Goal: Task Accomplishment & Management: Manage account settings

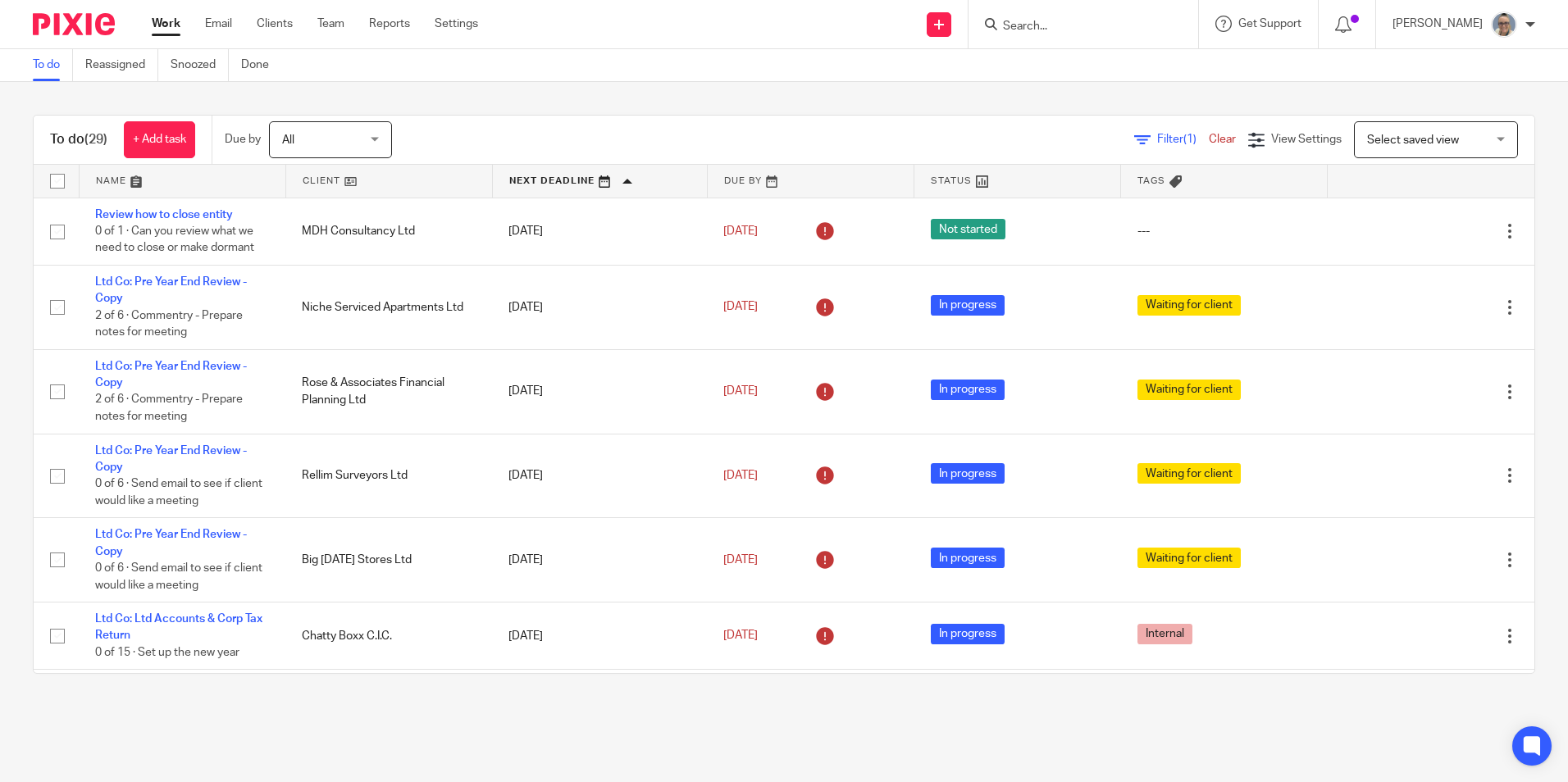
scroll to position [82, 0]
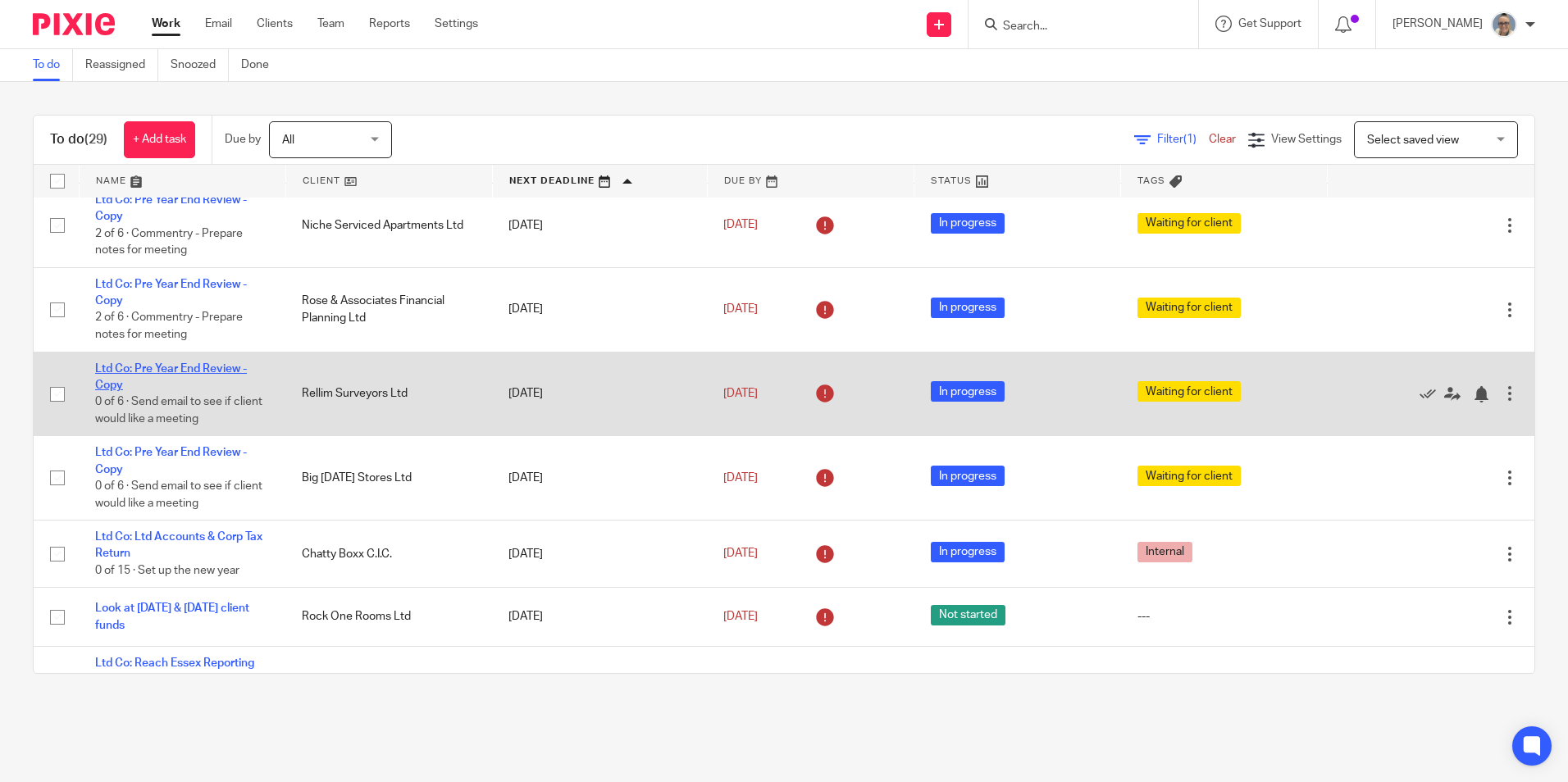
click at [198, 365] on link "Ltd Co: Pre Year End Review - Copy" at bounding box center [171, 377] width 151 height 28
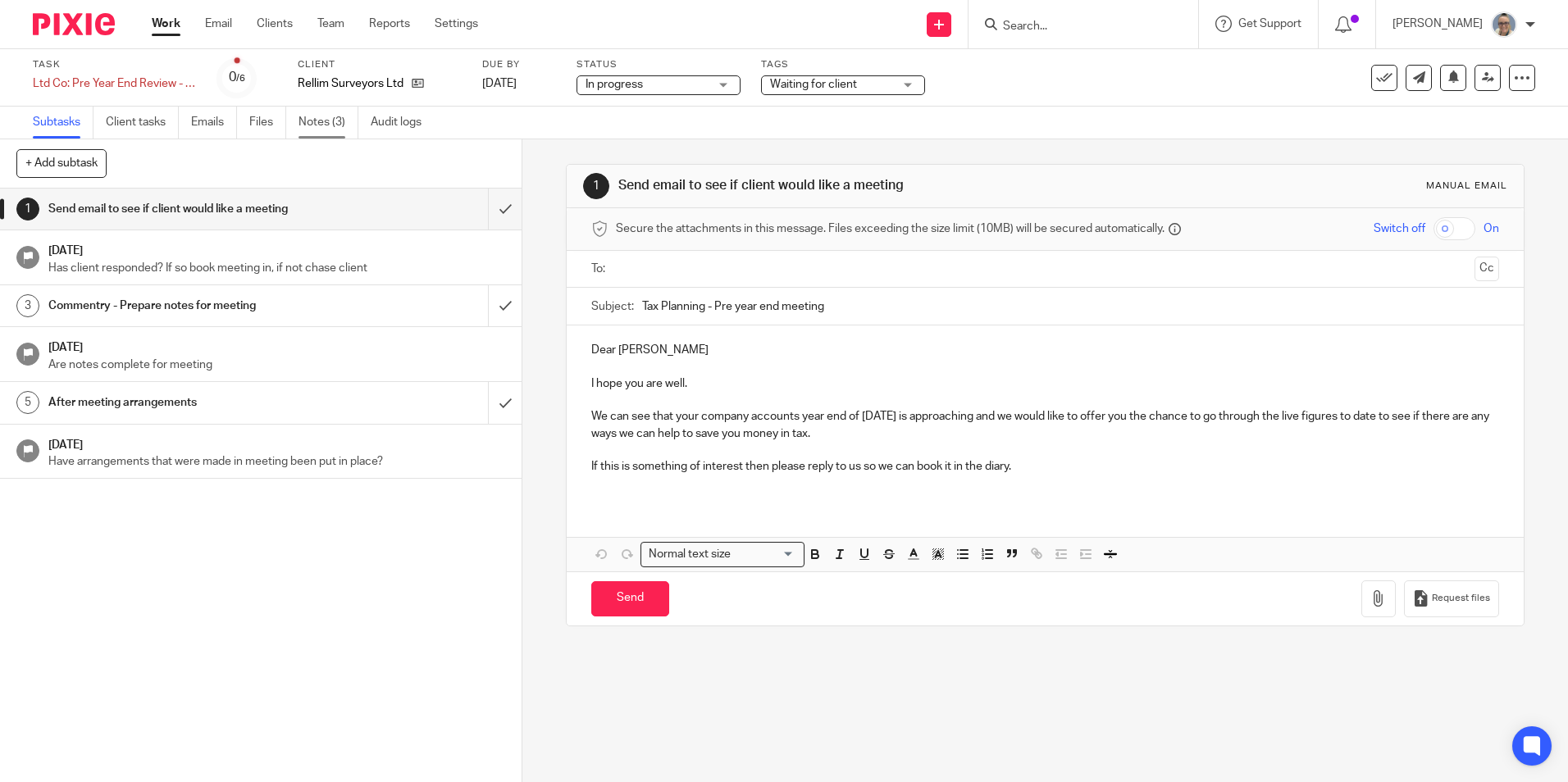
click at [309, 132] on link "Notes (3)" at bounding box center [328, 123] width 60 height 32
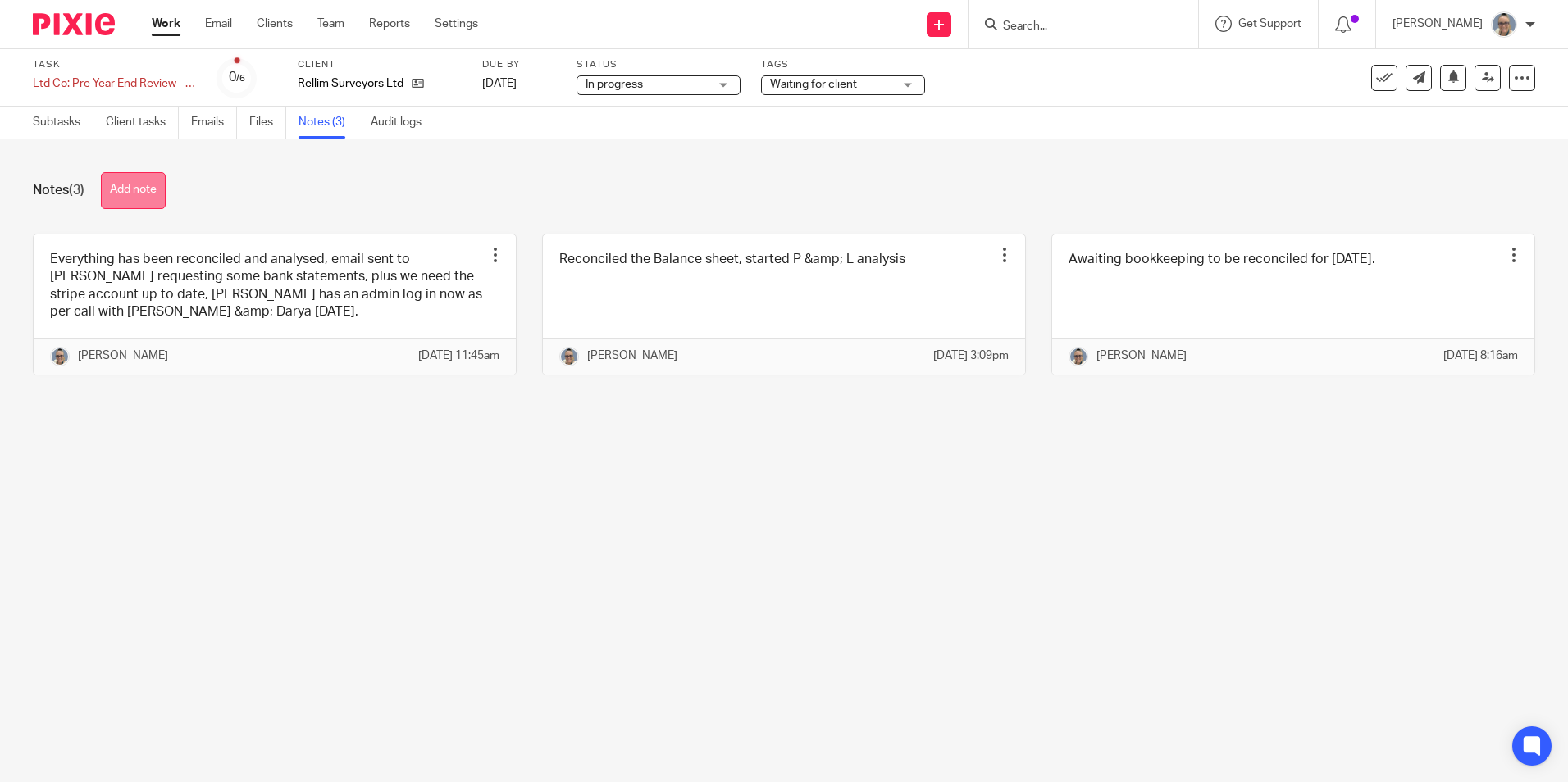
click at [150, 188] on button "Add note" at bounding box center [133, 191] width 65 height 37
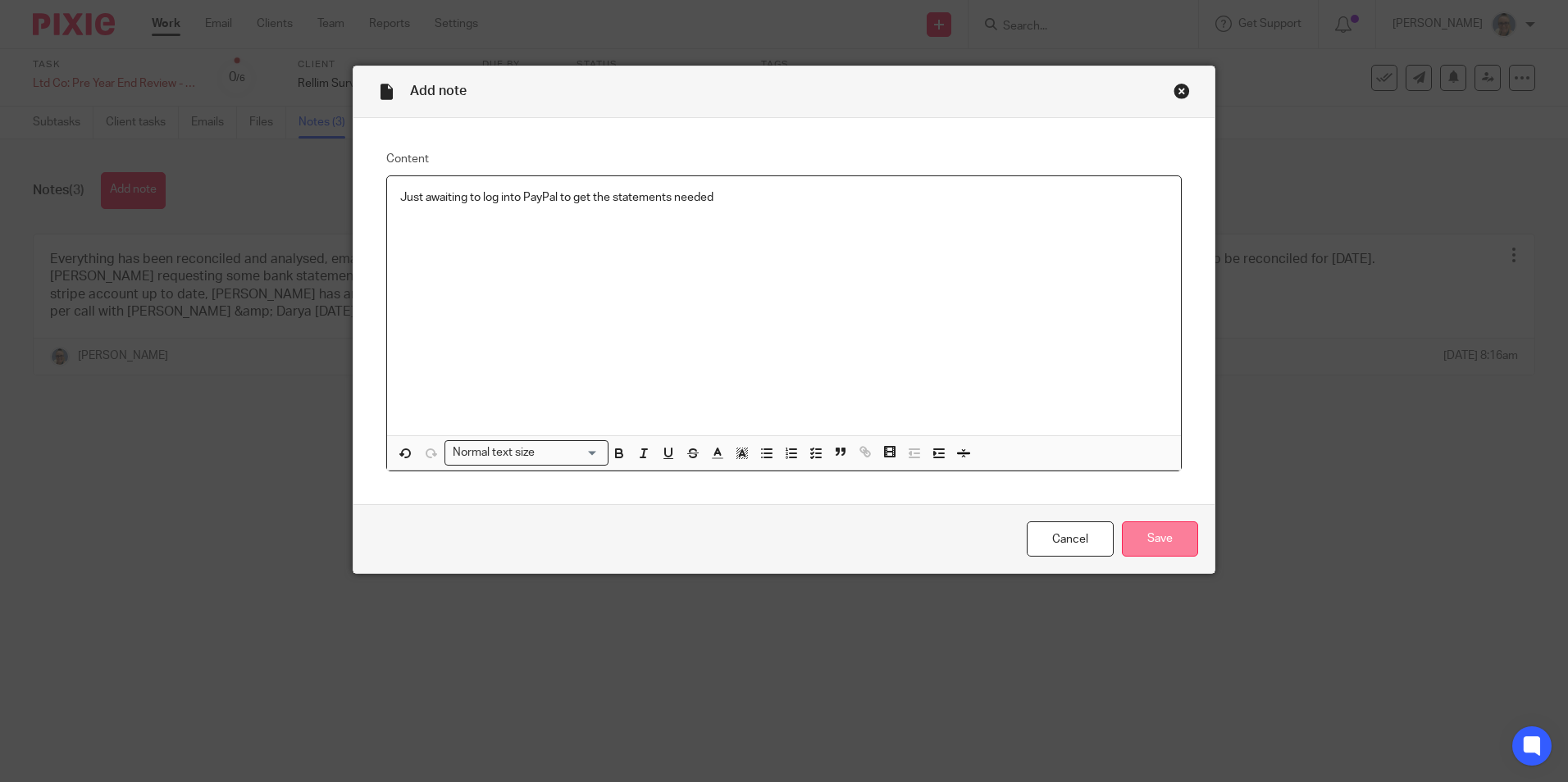
click at [1149, 538] on input "Save" at bounding box center [1159, 539] width 77 height 35
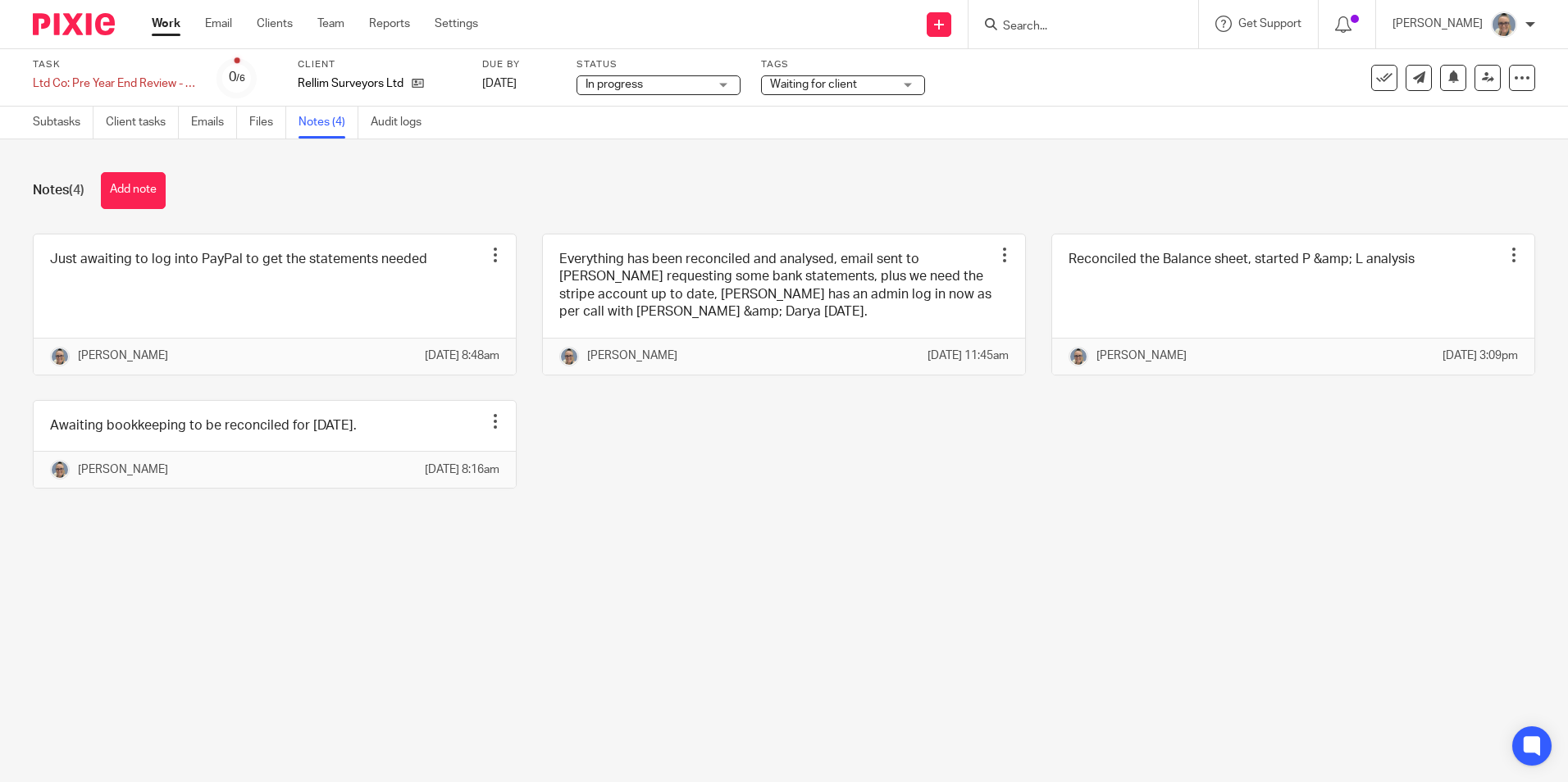
click at [168, 27] on link "Work" at bounding box center [165, 24] width 29 height 17
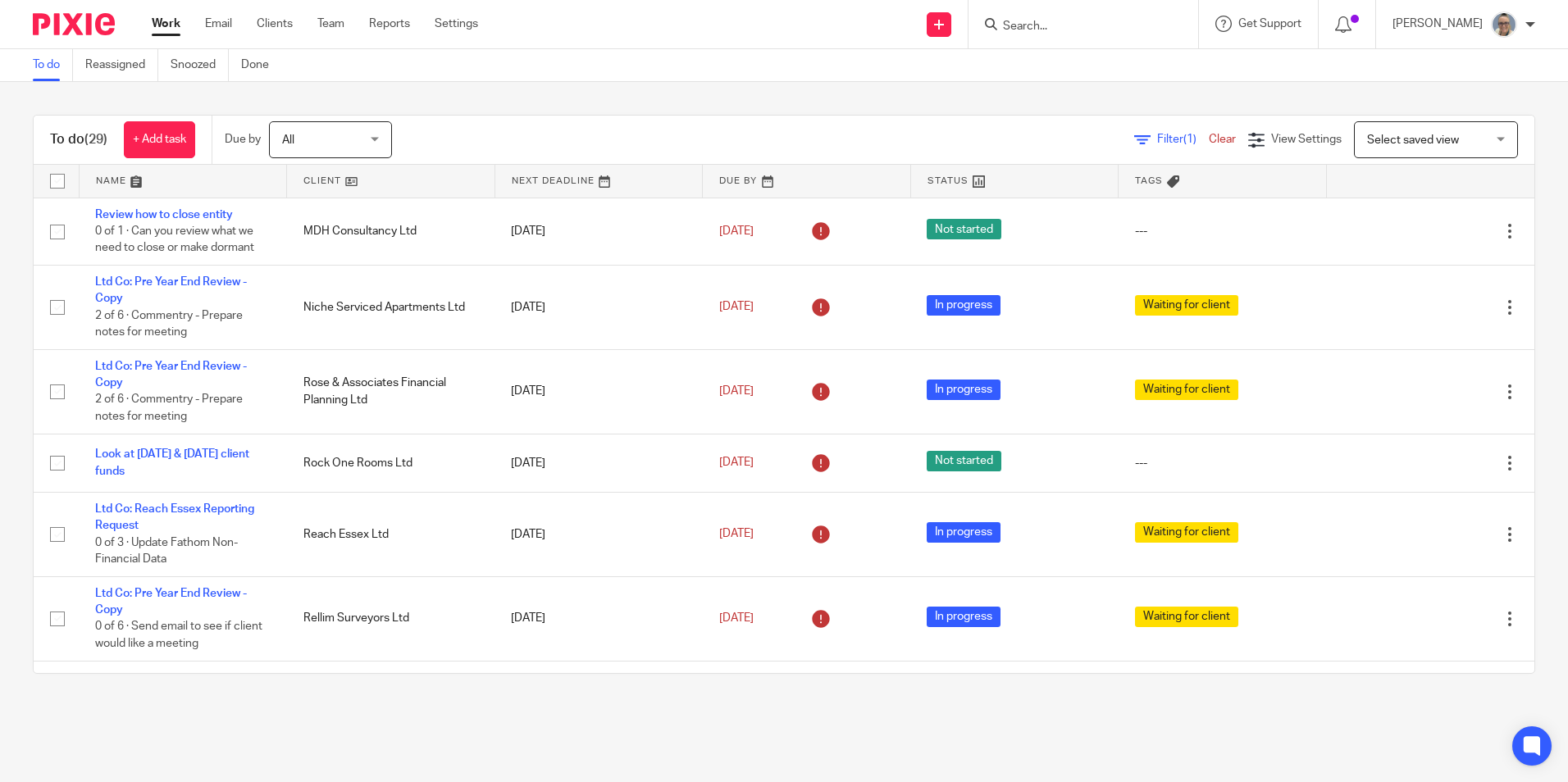
click at [540, 173] on link at bounding box center [599, 182] width 208 height 33
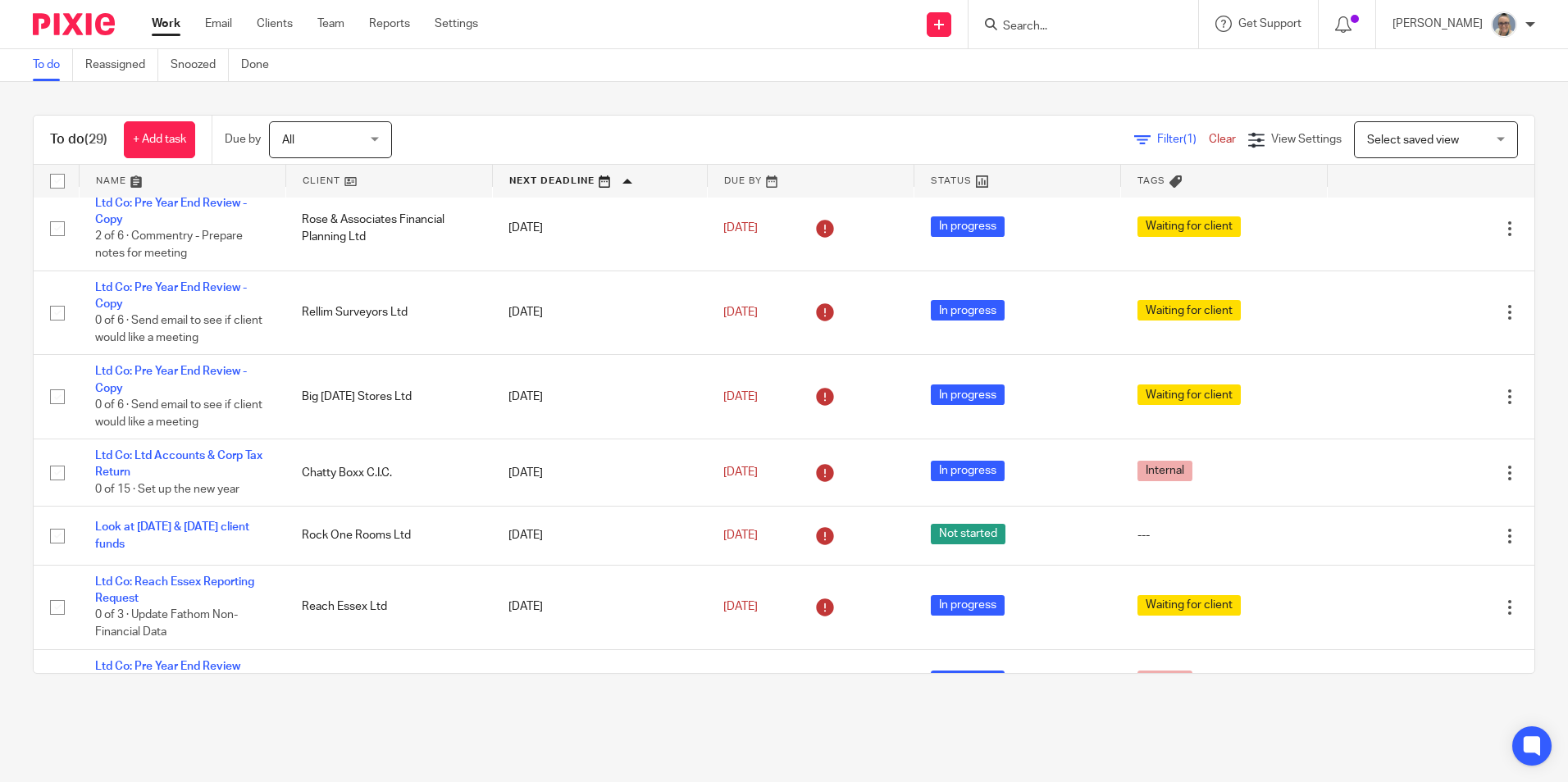
scroll to position [164, 0]
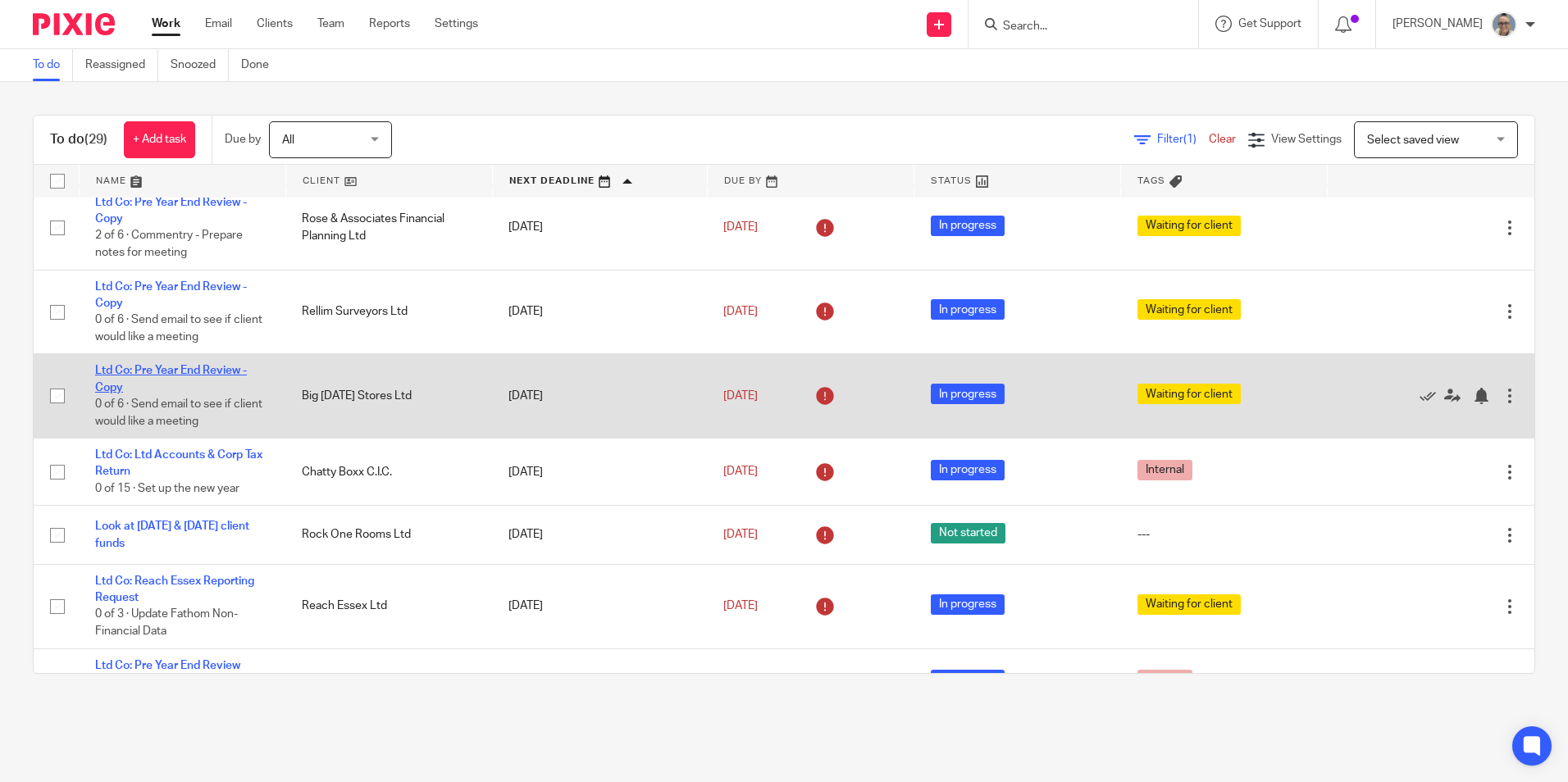
click at [166, 370] on link "Ltd Co: Pre Year End Review - Copy" at bounding box center [171, 379] width 151 height 28
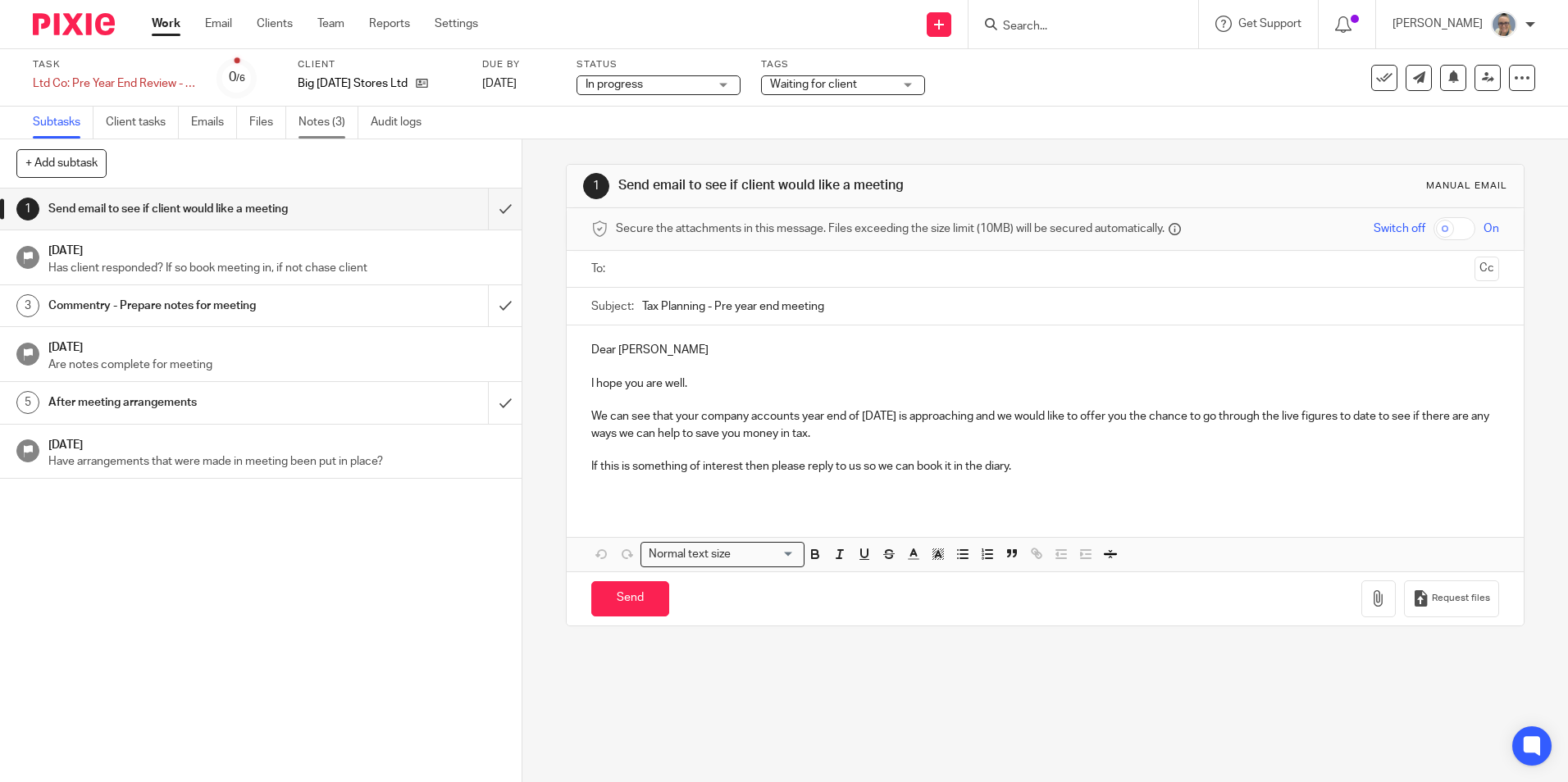
click at [317, 124] on link "Notes (3)" at bounding box center [328, 123] width 60 height 32
